Goal: Use online tool/utility

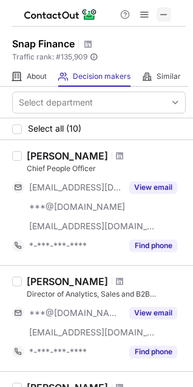
click at [163, 16] on span at bounding box center [164, 15] width 10 height 10
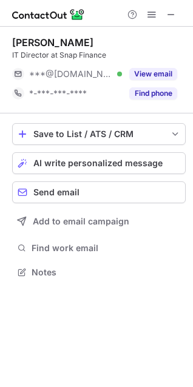
scroll to position [5, 5]
